Goal: Information Seeking & Learning: Learn about a topic

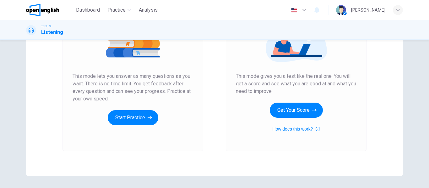
scroll to position [116, 0]
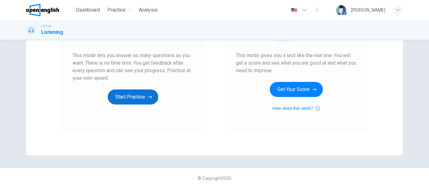
click at [134, 97] on button "Start Practice" at bounding box center [133, 96] width 51 height 15
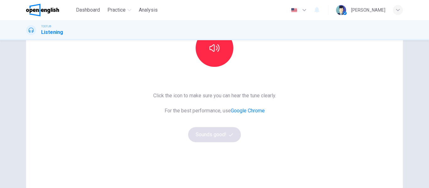
scroll to position [84, 0]
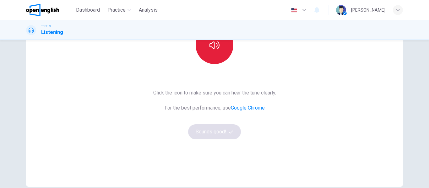
click at [214, 49] on icon "button" at bounding box center [214, 45] width 10 height 10
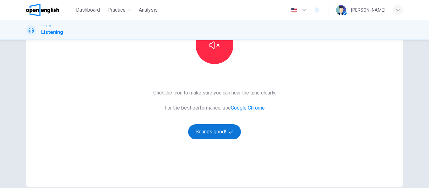
click at [221, 137] on button "Sounds good!" at bounding box center [214, 131] width 53 height 15
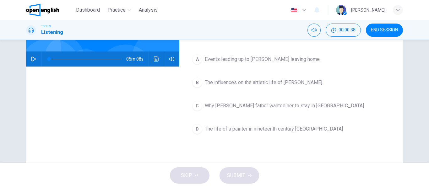
scroll to position [42, 0]
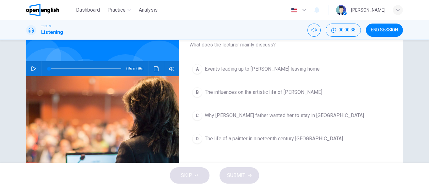
click at [32, 69] on icon "button" at bounding box center [33, 68] width 5 height 5
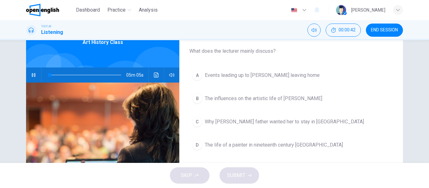
scroll to position [36, 0]
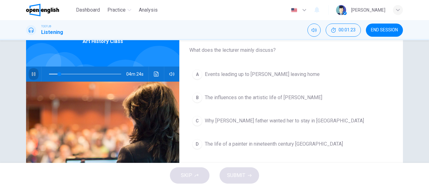
click at [30, 77] on button "button" at bounding box center [34, 74] width 10 height 15
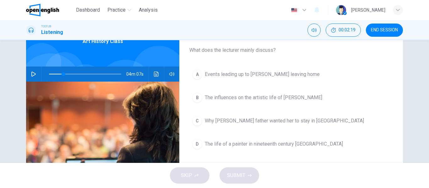
click at [30, 77] on button "button" at bounding box center [34, 74] width 10 height 15
drag, startPoint x: 30, startPoint y: 77, endPoint x: 27, endPoint y: 78, distance: 3.6
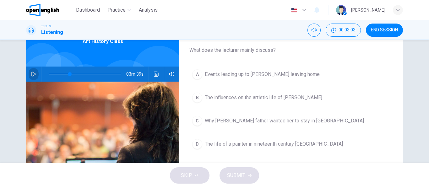
click at [27, 78] on div "03m 39s" at bounding box center [102, 74] width 153 height 15
click at [29, 76] on button "button" at bounding box center [34, 74] width 10 height 15
click at [67, 75] on span at bounding box center [68, 74] width 4 height 4
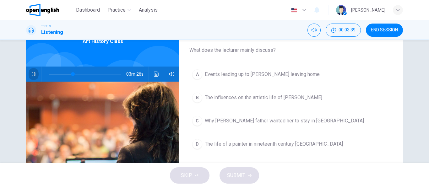
click at [33, 73] on icon "button" at bounding box center [33, 74] width 5 height 5
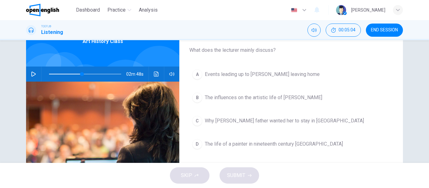
click at [33, 73] on icon "button" at bounding box center [33, 74] width 5 height 5
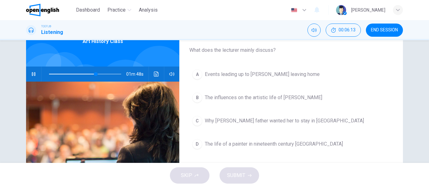
click at [33, 73] on icon "button" at bounding box center [33, 74] width 5 height 5
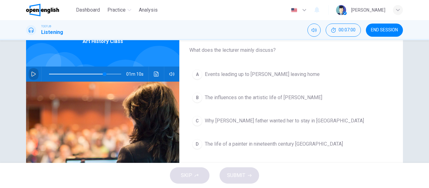
click at [33, 73] on icon "button" at bounding box center [33, 74] width 5 height 5
click at [210, 121] on span "Why Mary Cassatt's father wanted her to stay in America" at bounding box center [284, 121] width 159 height 8
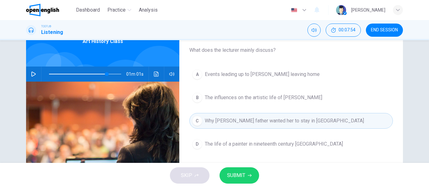
click at [236, 178] on span "SUBMIT" at bounding box center [236, 175] width 18 height 9
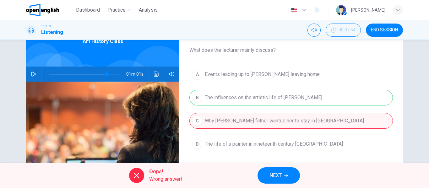
click at [283, 179] on button "NEXT" at bounding box center [278, 175] width 42 height 16
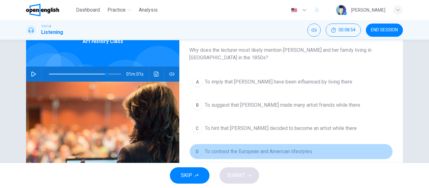
click at [260, 154] on span "To contrast the European and American lifestyles" at bounding box center [258, 152] width 107 height 8
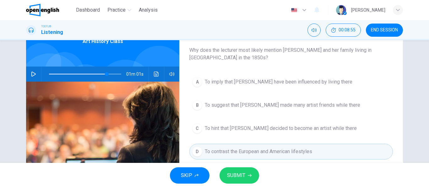
click at [241, 172] on span "SUBMIT" at bounding box center [236, 175] width 18 height 9
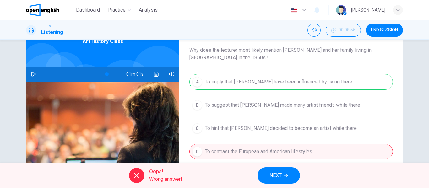
click at [281, 176] on span "NEXT" at bounding box center [275, 175] width 12 height 9
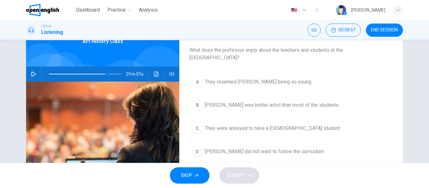
click at [33, 72] on icon "button" at bounding box center [33, 74] width 5 height 5
type input "*"
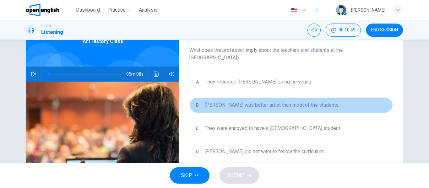
click at [209, 103] on span "Cassatt was better artist than most of the students" at bounding box center [272, 105] width 134 height 8
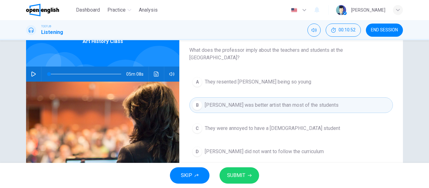
click at [229, 172] on span "SUBMIT" at bounding box center [236, 175] width 18 height 9
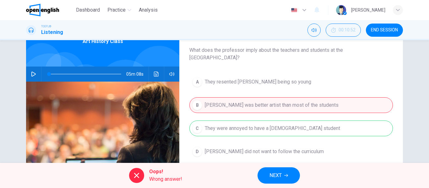
click at [283, 179] on button "NEXT" at bounding box center [278, 175] width 42 height 16
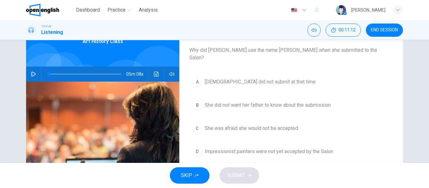
click at [288, 101] on span "She did not want her father to know about the submission" at bounding box center [268, 105] width 126 height 8
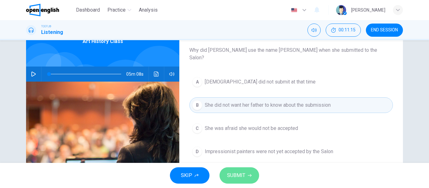
click at [246, 170] on button "SUBMIT" at bounding box center [239, 175] width 40 height 16
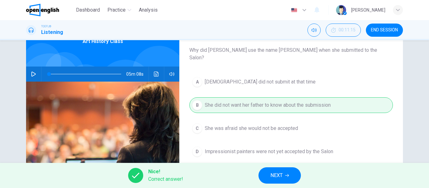
click at [289, 172] on button "NEXT" at bounding box center [279, 175] width 42 height 16
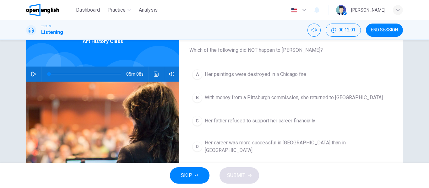
click at [261, 143] on span "Her career was more successful in America than in Europe" at bounding box center [297, 146] width 185 height 15
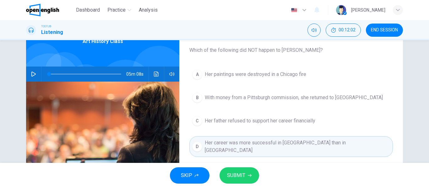
click at [232, 183] on button "SUBMIT" at bounding box center [239, 175] width 40 height 16
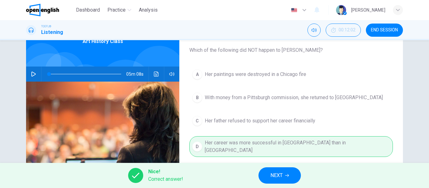
click at [273, 175] on span "NEXT" at bounding box center [276, 175] width 12 height 9
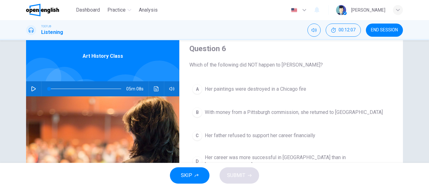
scroll to position [33, 0]
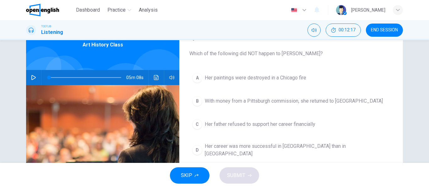
click at [245, 149] on span "Her career was more successful in America than in Europe" at bounding box center [297, 150] width 185 height 15
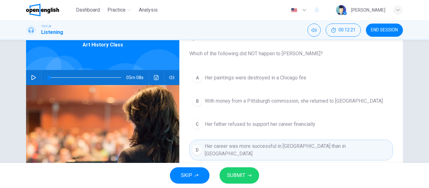
click at [246, 170] on button "SUBMIT" at bounding box center [239, 175] width 40 height 16
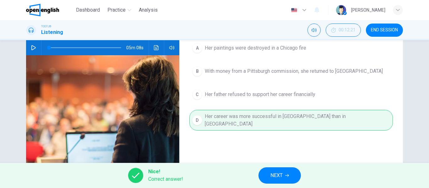
scroll to position [65, 0]
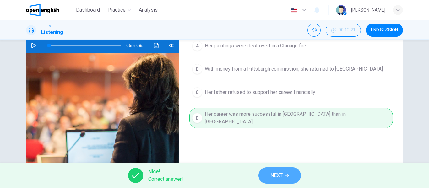
click at [281, 174] on span "NEXT" at bounding box center [276, 175] width 12 height 9
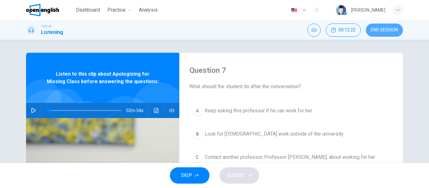
click at [376, 30] on span "END SESSION" at bounding box center [384, 30] width 27 height 5
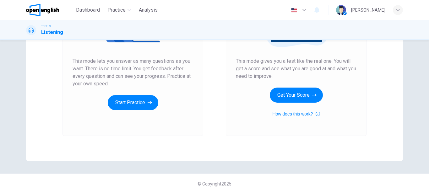
scroll to position [110, 0]
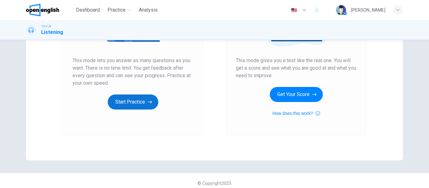
click at [129, 102] on button "Start Practice" at bounding box center [133, 101] width 51 height 15
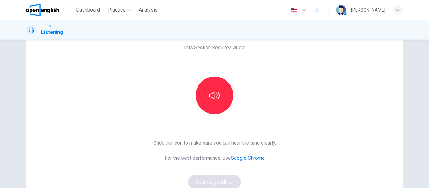
scroll to position [36, 0]
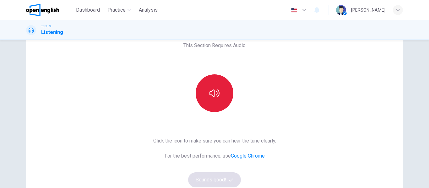
click at [215, 95] on icon "button" at bounding box center [214, 93] width 10 height 8
click at [221, 180] on button "Sounds good!" at bounding box center [214, 179] width 53 height 15
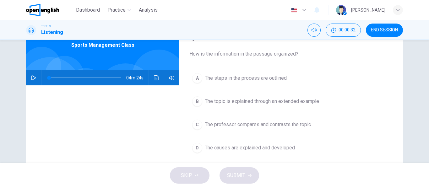
scroll to position [33, 0]
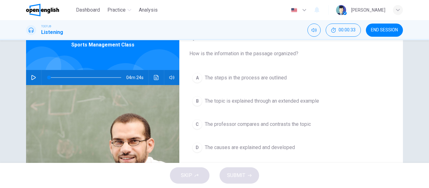
click at [30, 75] on button "button" at bounding box center [34, 77] width 10 height 15
click at [31, 83] on button "button" at bounding box center [34, 77] width 10 height 15
click at [31, 78] on icon "button" at bounding box center [33, 77] width 5 height 5
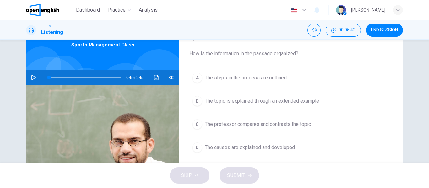
type input "*"
click at [210, 125] on span "The professor compares and contrasts the topic" at bounding box center [258, 125] width 106 height 8
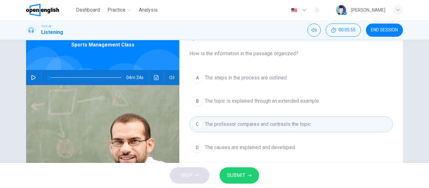
click at [231, 171] on span "SUBMIT" at bounding box center [236, 175] width 18 height 9
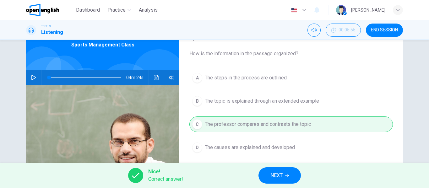
click at [281, 176] on span "NEXT" at bounding box center [276, 175] width 12 height 9
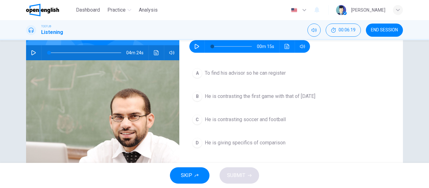
scroll to position [57, 0]
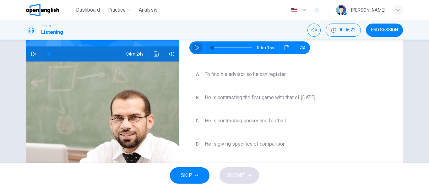
click at [195, 45] on icon "button" at bounding box center [196, 47] width 5 height 5
type input "*"
click at [238, 146] on span "He is giving specifics of comparison" at bounding box center [245, 144] width 81 height 8
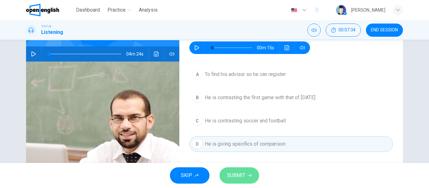
click at [231, 177] on span "SUBMIT" at bounding box center [236, 175] width 18 height 9
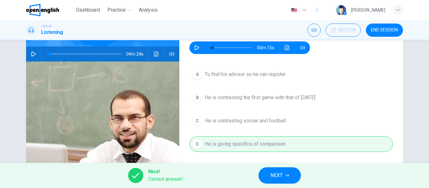
click at [270, 173] on button "NEXT" at bounding box center [279, 175] width 42 height 16
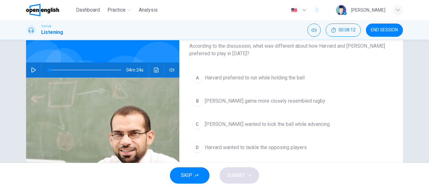
scroll to position [37, 0]
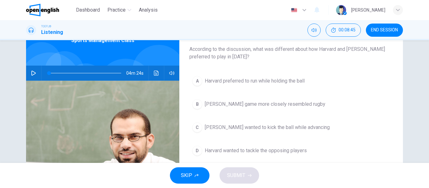
click at [260, 103] on span "[PERSON_NAME] game more closely resembled rugby" at bounding box center [265, 104] width 121 height 8
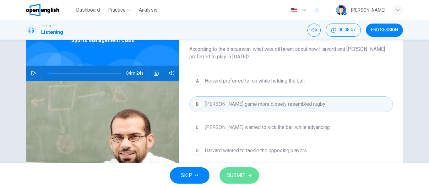
click at [240, 174] on span "SUBMIT" at bounding box center [236, 175] width 18 height 9
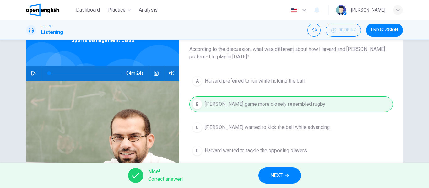
click at [273, 175] on span "NEXT" at bounding box center [276, 175] width 12 height 9
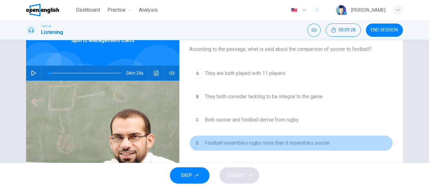
click at [276, 149] on button "D Football resembles rugby more than it resembles soccer" at bounding box center [290, 143] width 203 height 16
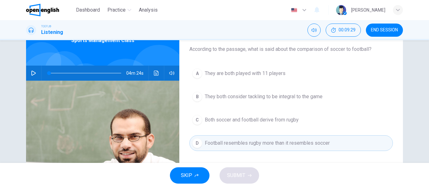
click at [246, 175] on div "SKIP SUBMIT" at bounding box center [214, 175] width 429 height 25
click at [241, 75] on span "They are both played with 11 players" at bounding box center [245, 74] width 81 height 8
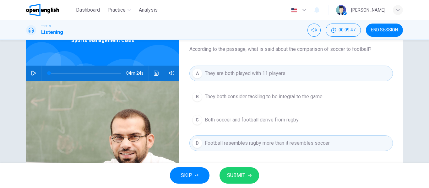
click at [236, 167] on button "SUBMIT" at bounding box center [239, 175] width 40 height 16
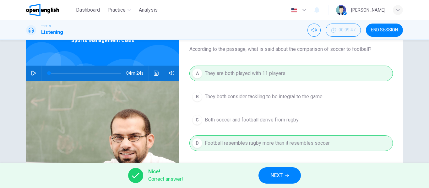
click at [283, 175] on span "NEXT" at bounding box center [276, 175] width 12 height 9
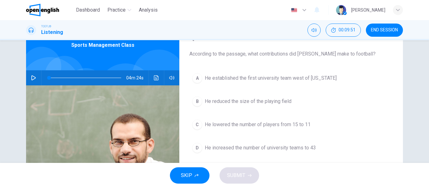
scroll to position [33, 0]
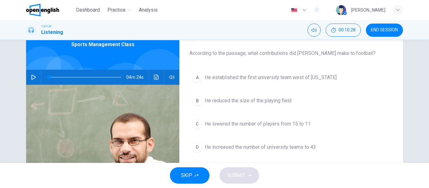
click at [268, 127] on span "He lowered the number of players from 15 to 11" at bounding box center [258, 124] width 106 height 8
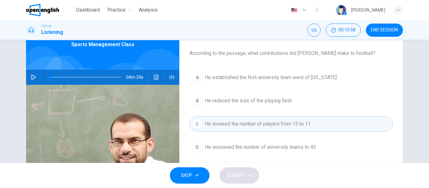
click at [274, 78] on span "He established the first university team west of [US_STATE]" at bounding box center [271, 78] width 132 height 8
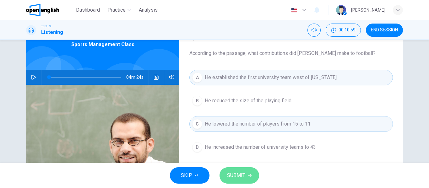
click at [235, 170] on button "SUBMIT" at bounding box center [239, 175] width 40 height 16
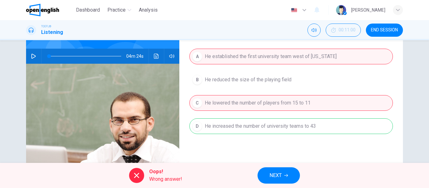
scroll to position [55, 0]
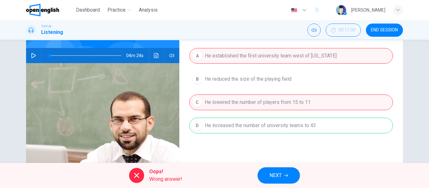
click at [283, 177] on button "NEXT" at bounding box center [278, 175] width 42 height 16
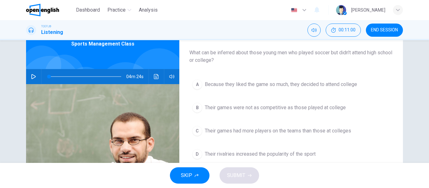
scroll to position [35, 0]
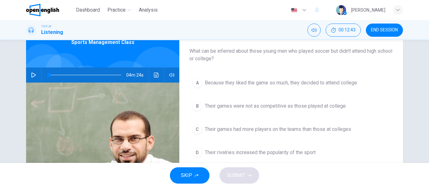
click at [237, 150] on span "Their rivalries increased the popularity of the sport" at bounding box center [260, 153] width 111 height 8
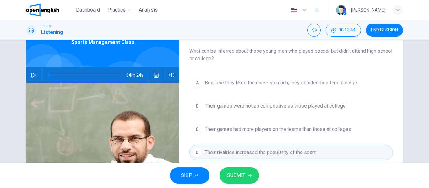
click at [236, 174] on span "SUBMIT" at bounding box center [236, 175] width 18 height 9
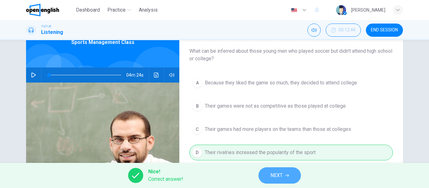
click at [268, 172] on button "NEXT" at bounding box center [279, 175] width 42 height 16
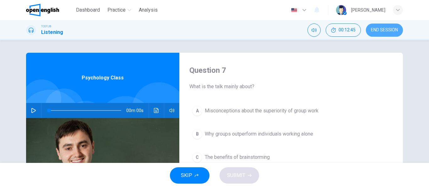
click at [374, 30] on span "END SESSION" at bounding box center [384, 30] width 27 height 5
